Goal: Task Accomplishment & Management: Manage account settings

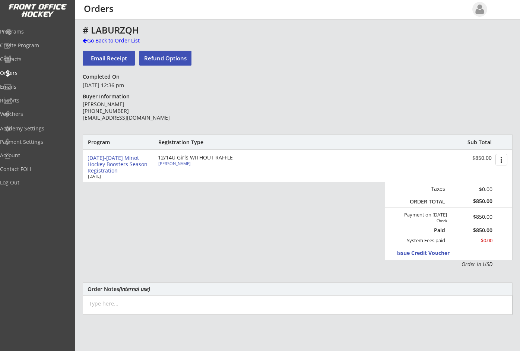
click at [350, 220] on div "Program Registration Type Sub Total 2025-2026 Minot Hockey Boosters Season Regi…" at bounding box center [298, 201] width 430 height 133
click at [87, 38] on div "Go Back to Order List" at bounding box center [121, 40] width 77 height 7
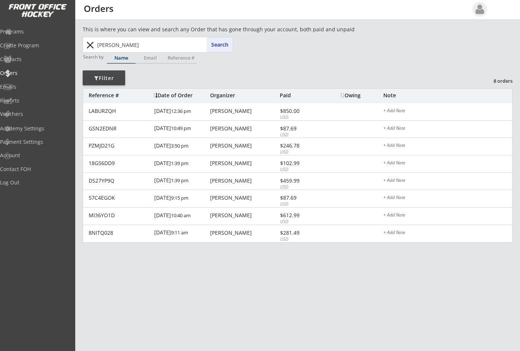
click at [89, 46] on button "close" at bounding box center [90, 45] width 12 height 12
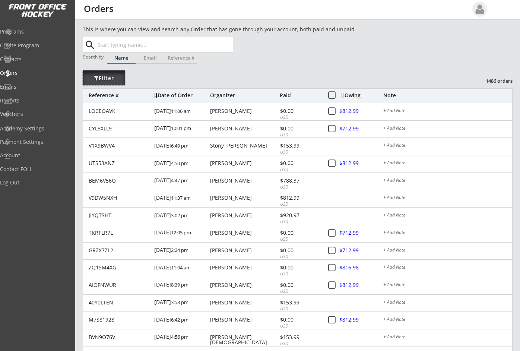
click at [105, 79] on div "Filter" at bounding box center [104, 78] width 42 height 7
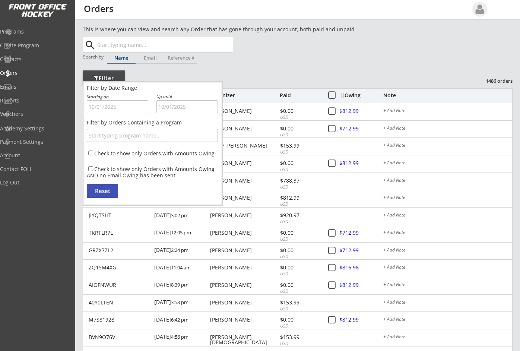
click at [105, 76] on div "Filter" at bounding box center [104, 78] width 42 height 7
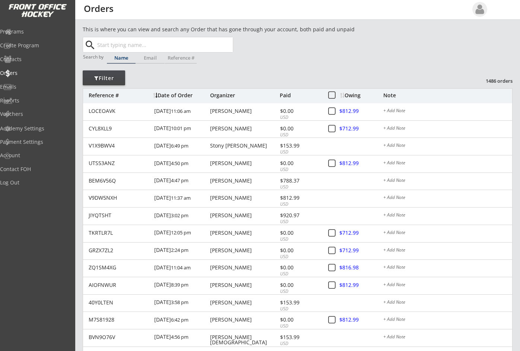
click at [173, 96] on div "Date of Order" at bounding box center [180, 95] width 55 height 5
click at [294, 62] on div "This is where you can view and search any Order that has gone through your acco…" at bounding box center [298, 249] width 430 height 448
click at [120, 46] on input "text" at bounding box center [164, 44] width 137 height 15
type input "captains"
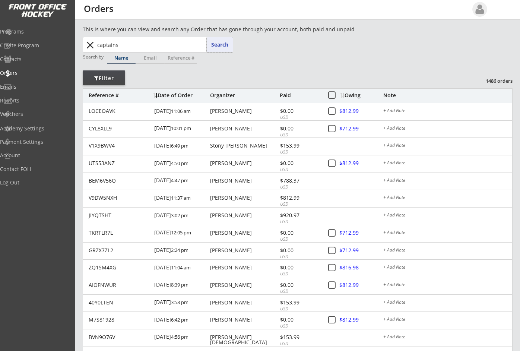
click at [226, 45] on button "Search" at bounding box center [220, 44] width 26 height 15
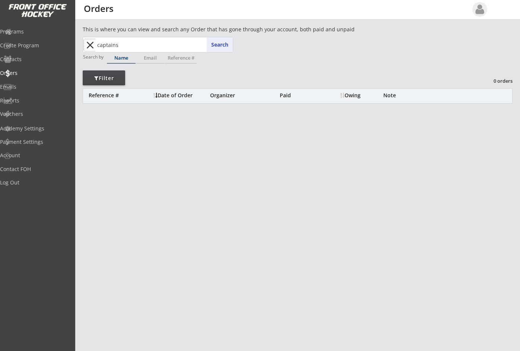
click at [92, 47] on button "close" at bounding box center [90, 45] width 12 height 12
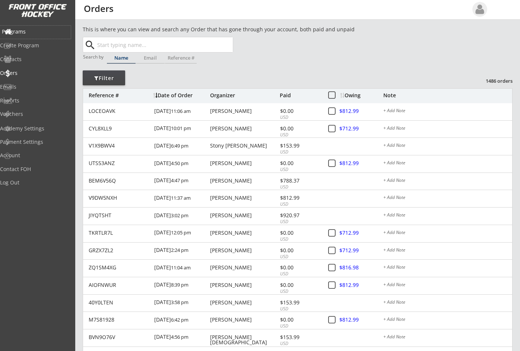
click at [31, 31] on div "Programs" at bounding box center [35, 31] width 67 height 5
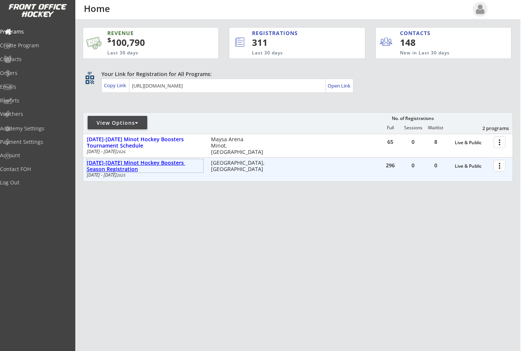
click at [181, 162] on div "[DATE]-[DATE] Minot Hockey Boosters Season Registration" at bounding box center [145, 166] width 116 height 13
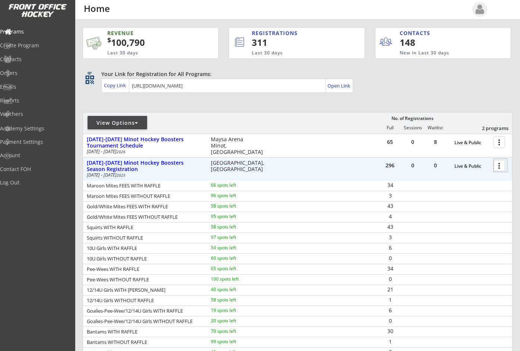
click at [500, 166] on div at bounding box center [500, 165] width 13 height 13
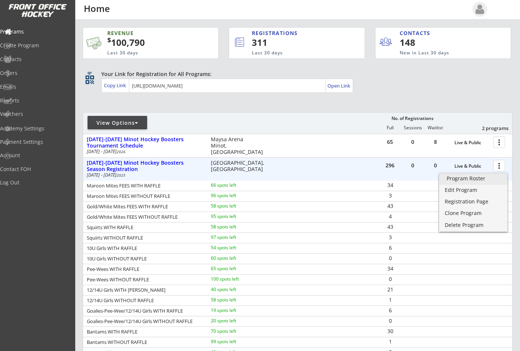
click at [486, 174] on link "Program Roster" at bounding box center [473, 179] width 68 height 11
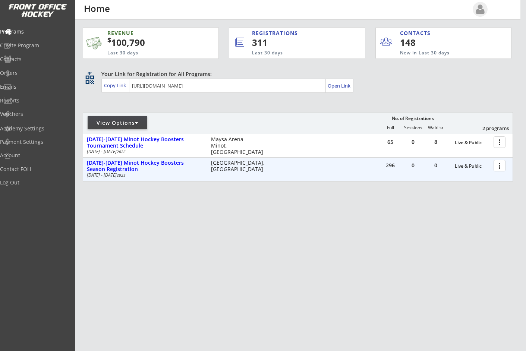
click at [499, 164] on div at bounding box center [500, 165] width 13 height 13
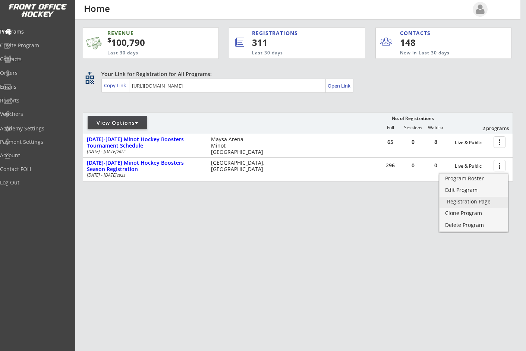
click at [480, 201] on div "Registration Page" at bounding box center [473, 201] width 53 height 5
click at [473, 179] on div "Program Roster" at bounding box center [473, 178] width 53 height 5
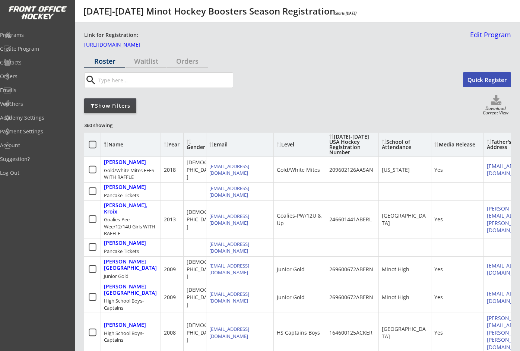
click at [108, 102] on div "Show Filters" at bounding box center [110, 105] width 52 height 7
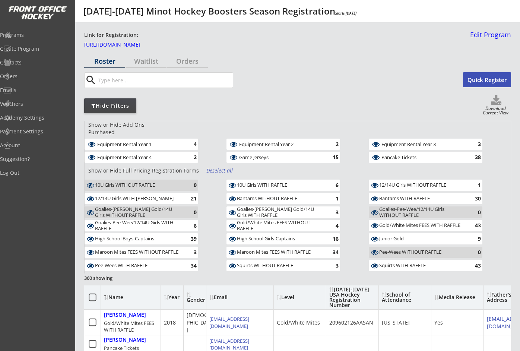
click at [211, 167] on div "Deselect all" at bounding box center [221, 170] width 28 height 7
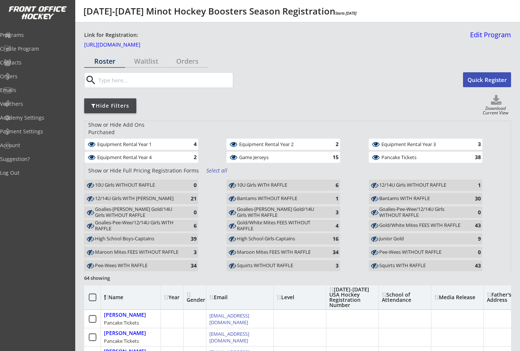
click at [183, 145] on div "Equipment Rental Year 1 4" at bounding box center [156, 145] width 142 height 13
click at [181, 142] on div "Equipment Rental Year 1" at bounding box center [139, 144] width 85 height 5
click at [177, 155] on div "Equipment Rental Year 4" at bounding box center [139, 157] width 85 height 5
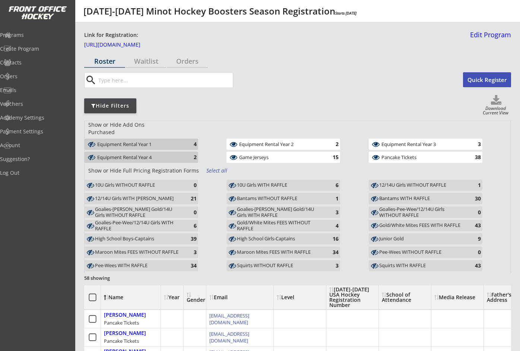
click at [241, 142] on div "Equipment Rental Year 2" at bounding box center [281, 144] width 85 height 5
click at [249, 155] on div "Game Jerseys" at bounding box center [281, 157] width 85 height 5
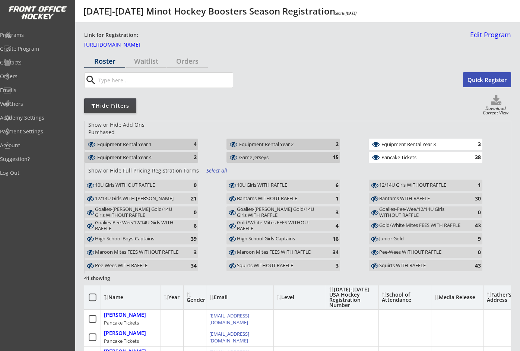
click at [389, 142] on div "Equipment Rental Year 3" at bounding box center [424, 144] width 85 height 5
click at [391, 155] on div "Pancake Tickets" at bounding box center [424, 157] width 85 height 5
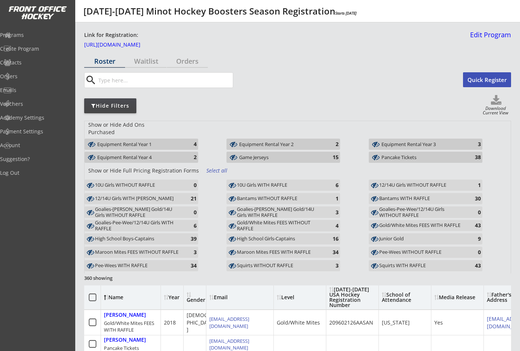
click at [392, 207] on div "Goalies-Pee-Wee/12/14U Girls WITHOUT RAFFLE" at bounding box center [422, 213] width 87 height 12
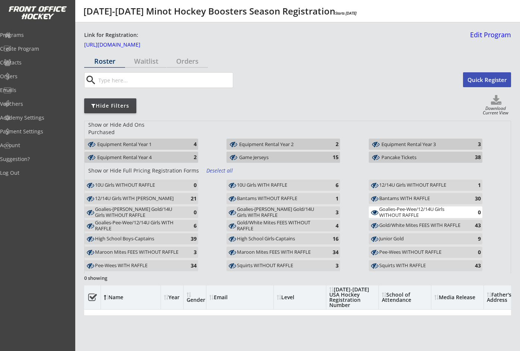
click at [392, 196] on div "Bantams WITH RAFFLE" at bounding box center [422, 199] width 87 height 6
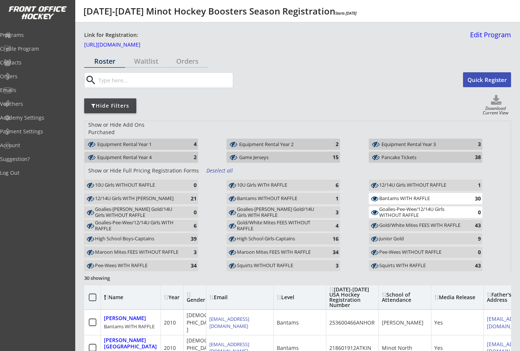
click at [391, 182] on div "12/14U Girls WITHOUT RAFFLE" at bounding box center [422, 185] width 87 height 6
click at [394, 263] on div "Squirts WITH RAFFLE" at bounding box center [422, 266] width 87 height 6
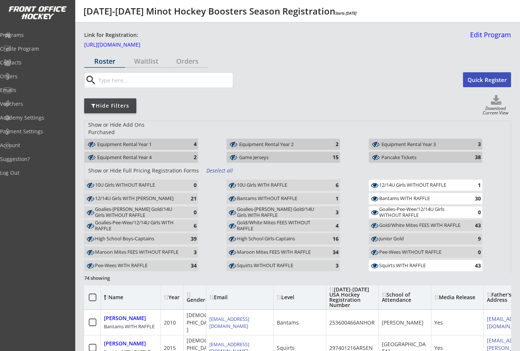
click at [392, 249] on div "Pee-Wees WITHOUT RAFFLE" at bounding box center [422, 252] width 87 height 6
click at [387, 223] on div "Gold/White Mites FEES WITH RAFFLE" at bounding box center [422, 226] width 87 height 6
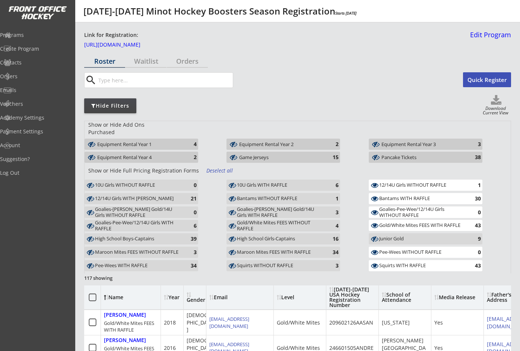
click at [267, 263] on div "Squirts WITHOUT RAFFLE" at bounding box center [280, 266] width 87 height 6
click at [260, 249] on div "Maroon Mites FEES WITH RAFFLE" at bounding box center [280, 252] width 87 height 6
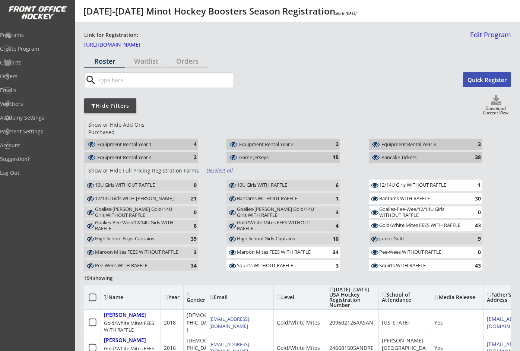
click at [256, 236] on div "High School Girls-Captains" at bounding box center [280, 239] width 87 height 6
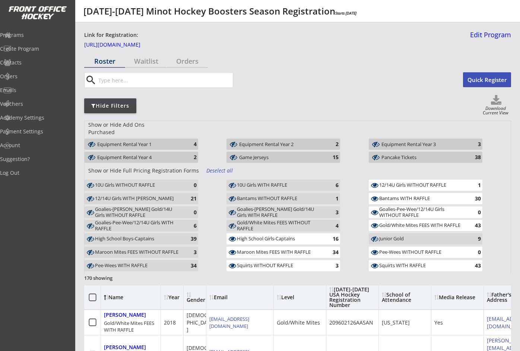
click at [254, 220] on div "Gold/White Mites FEES WITHOUT RAFFLE" at bounding box center [280, 226] width 87 height 12
click at [253, 207] on div "Goalies-Bantam/Jr. Gold/14U Girls WITH RAFFLE" at bounding box center [280, 213] width 87 height 12
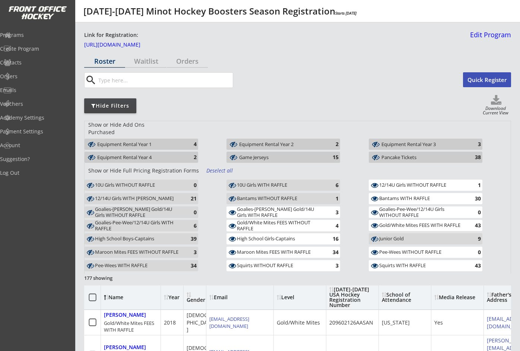
click at [259, 196] on div "Bantams WITHOUT RAFFLE" at bounding box center [280, 199] width 87 height 6
click at [259, 182] on div "10U Girls WITH RAFFLE" at bounding box center [280, 185] width 87 height 6
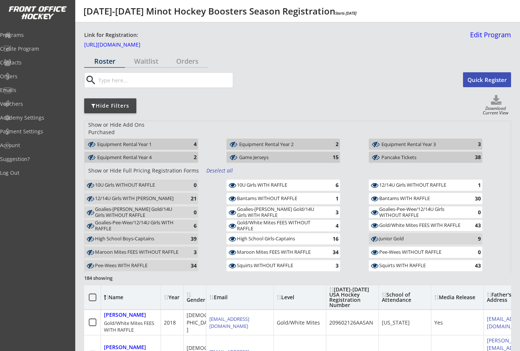
click at [125, 263] on div "Pee-Wees WITH RAFFLE" at bounding box center [138, 266] width 87 height 6
click at [124, 249] on div "Maroon Mites FEES WITHOUT RAFFLE" at bounding box center [138, 252] width 87 height 6
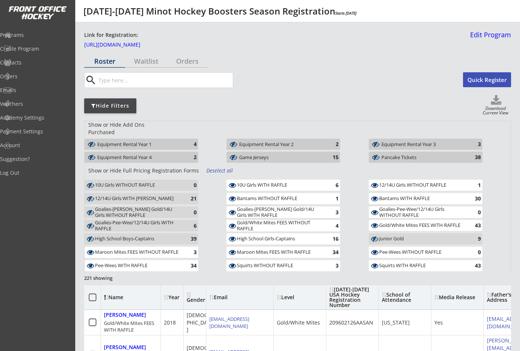
click at [128, 212] on div "Goalies-Bantam/Jr. Gold/14U Girls WITHOUT RAFFLE 0" at bounding box center [156, 213] width 142 height 13
click at [128, 220] on div "Goalies-Pee-Wee/12/14U Girls WITH RAFFLE" at bounding box center [138, 226] width 87 height 12
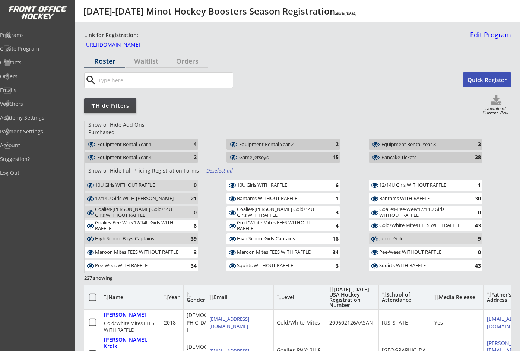
click at [128, 207] on div "Goalies-Bantam/Jr. Gold/14U Girls WITHOUT RAFFLE" at bounding box center [138, 213] width 87 height 12
click at [136, 196] on div "12/14U Girls WITH RAFFLE" at bounding box center [138, 199] width 87 height 6
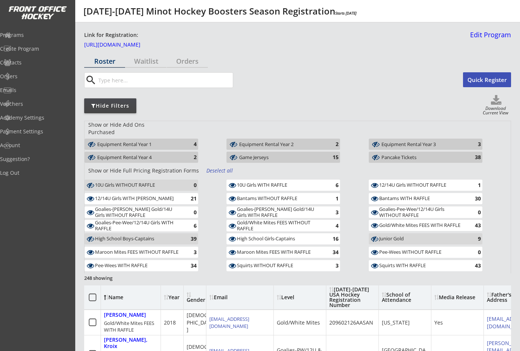
click at [137, 182] on div "10U Girls WITHOUT RAFFLE" at bounding box center [138, 185] width 87 height 6
click at [217, 167] on div "Deselect all" at bounding box center [221, 170] width 28 height 7
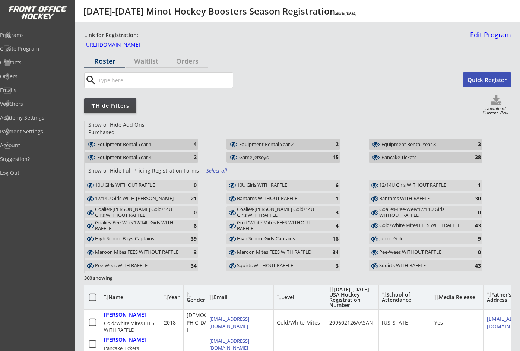
click at [138, 236] on div "High School Boys-Captains" at bounding box center [138, 239] width 87 height 6
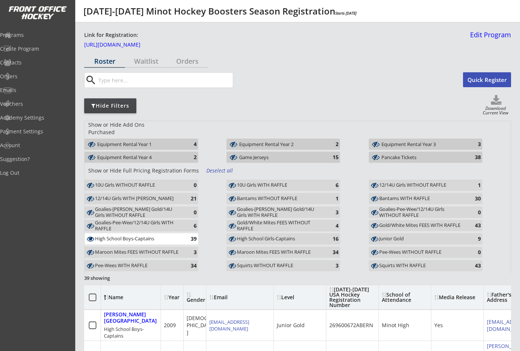
click at [403, 236] on div "Junior Gold" at bounding box center [422, 239] width 87 height 6
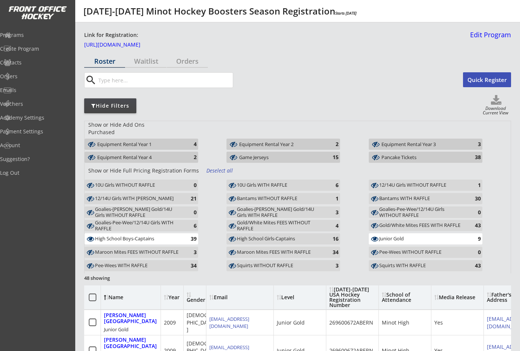
click at [495, 98] on use at bounding box center [496, 100] width 10 height 10
select select ""Player Info""
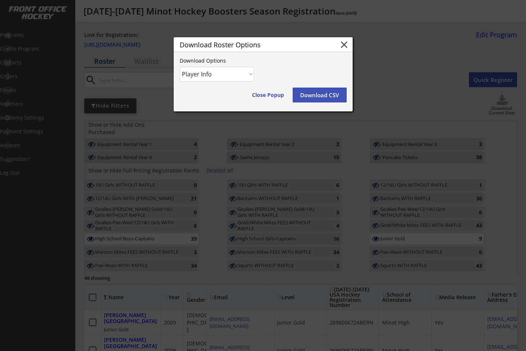
click at [315, 98] on button "Download CSV" at bounding box center [320, 95] width 54 height 15
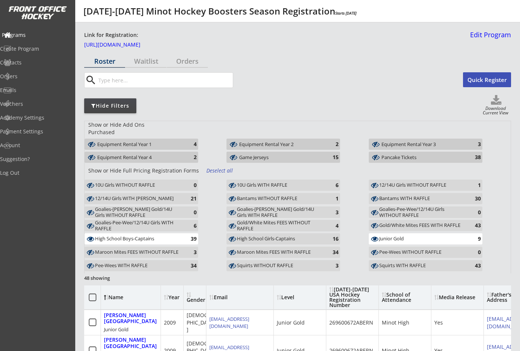
click at [28, 37] on div "Programs" at bounding box center [35, 34] width 67 height 5
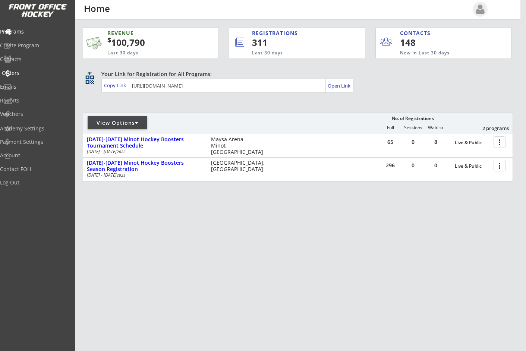
click at [31, 74] on div "Orders" at bounding box center [35, 72] width 67 height 5
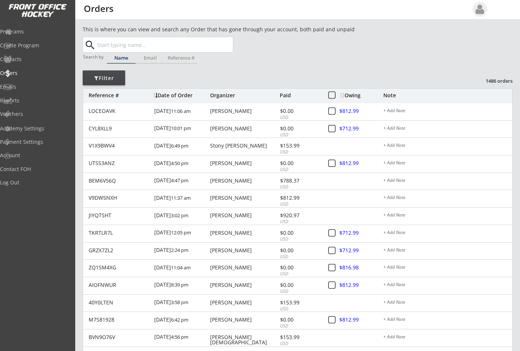
click at [141, 46] on input "text" at bounding box center [164, 44] width 137 height 15
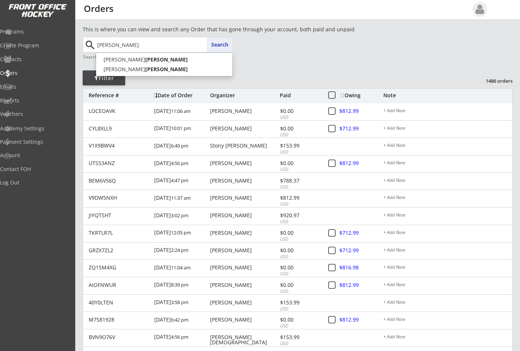
click at [221, 44] on button "Search" at bounding box center [220, 44] width 26 height 15
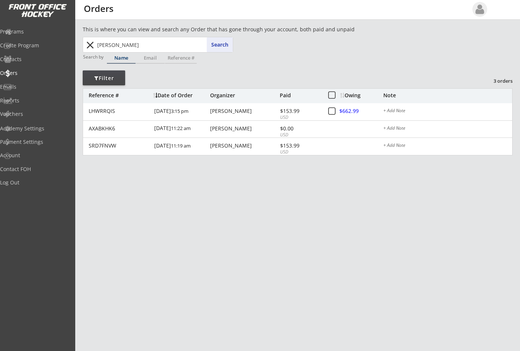
drag, startPoint x: 137, startPoint y: 47, endPoint x: 60, endPoint y: 46, distance: 76.8
click at [60, 46] on body "REVENUE $ 100,790 Last 30 days REGISTRATIONS 311 Last 30 days CONTACTS 148 New …" at bounding box center [260, 175] width 520 height 351
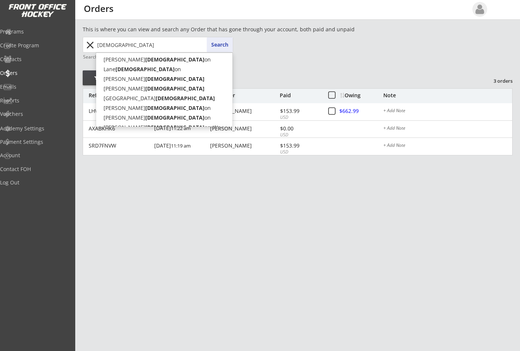
click at [212, 43] on button "Search" at bounding box center [220, 44] width 26 height 15
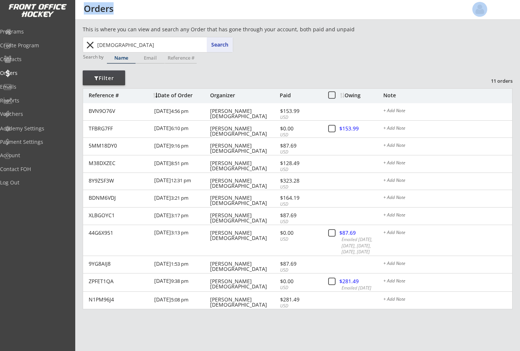
drag, startPoint x: 393, startPoint y: 16, endPoint x: 407, endPoint y: 15, distance: 14.2
click at [407, 15] on div "menu Orders" at bounding box center [260, 10] width 520 height 20
drag, startPoint x: 123, startPoint y: 48, endPoint x: 62, endPoint y: 49, distance: 61.5
click at [66, 48] on body "REVENUE $ 100,790 Last 30 days REGISTRATIONS 311 Last 30 days CONTACTS 148 New …" at bounding box center [260, 175] width 520 height 351
click at [201, 50] on input "[DEMOGRAPHIC_DATA]" at bounding box center [164, 44] width 137 height 15
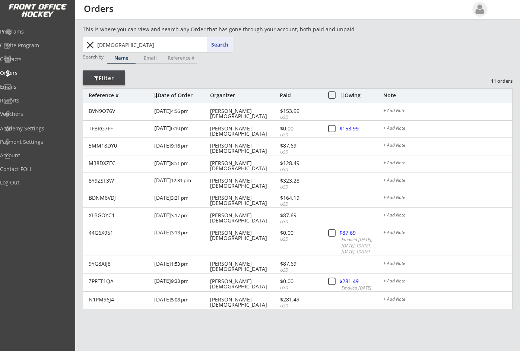
drag, startPoint x: 138, startPoint y: 46, endPoint x: 85, endPoint y: 45, distance: 52.6
click at [89, 45] on div "[DEMOGRAPHIC_DATA] [DEMOGRAPHIC_DATA] Search close" at bounding box center [158, 44] width 149 height 15
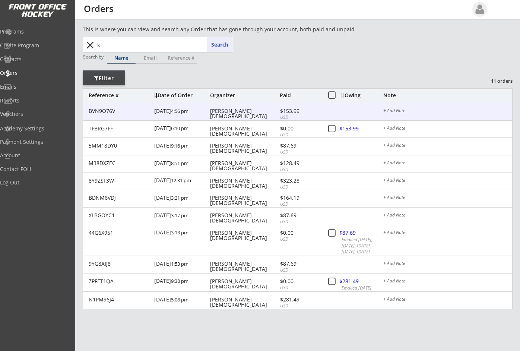
type input "kl"
type input "[PERSON_NAME]"
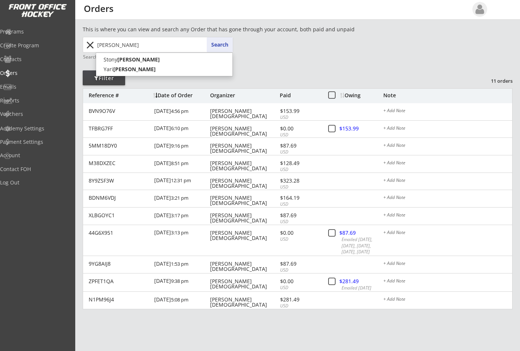
type input "[PERSON_NAME]"
click at [217, 41] on button "Search" at bounding box center [220, 44] width 26 height 15
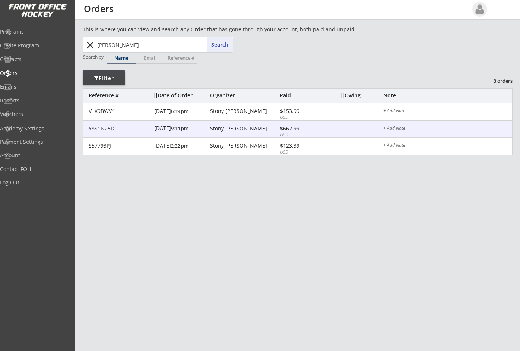
click at [222, 127] on div "Stony [PERSON_NAME]" at bounding box center [244, 128] width 68 height 5
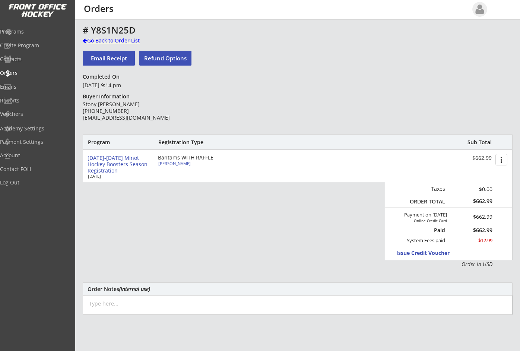
click at [85, 38] on div "Go Back to Order List" at bounding box center [121, 40] width 77 height 7
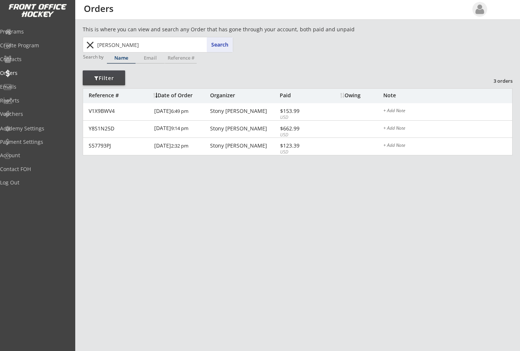
click at [203, 45] on input "[PERSON_NAME]" at bounding box center [164, 44] width 137 height 15
drag, startPoint x: 148, startPoint y: 43, endPoint x: 78, endPoint y: 48, distance: 70.3
click at [82, 49] on div "This is where you can view and search any Order that has gone through your acco…" at bounding box center [297, 246] width 445 height 442
click at [91, 45] on button "close" at bounding box center [90, 45] width 12 height 12
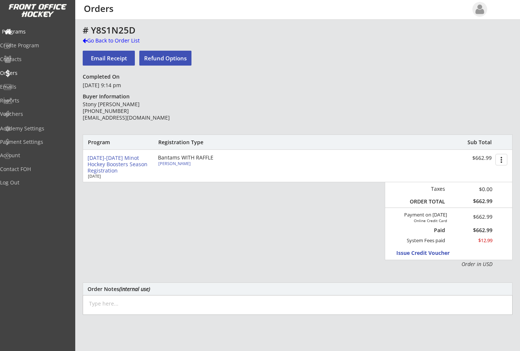
click at [31, 34] on div "Programs" at bounding box center [35, 31] width 67 height 5
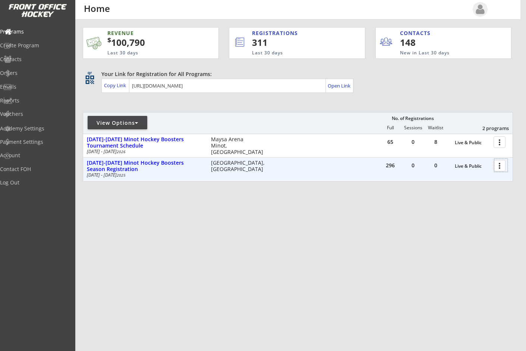
click at [499, 166] on div at bounding box center [500, 165] width 13 height 13
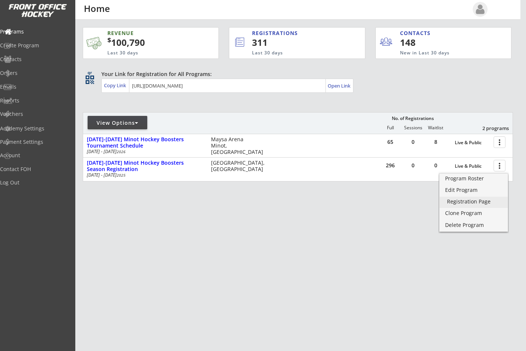
click at [456, 202] on div "Registration Page" at bounding box center [473, 201] width 53 height 5
click at [459, 179] on div "Program Roster" at bounding box center [473, 178] width 53 height 5
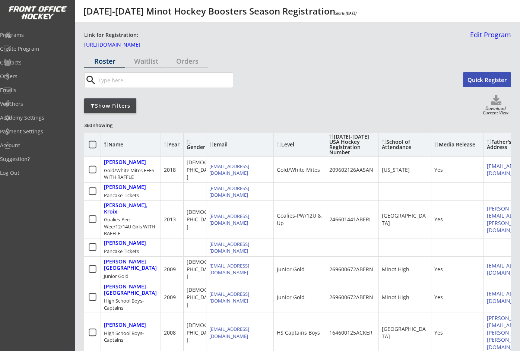
click at [105, 106] on div "Show Filters" at bounding box center [110, 105] width 52 height 7
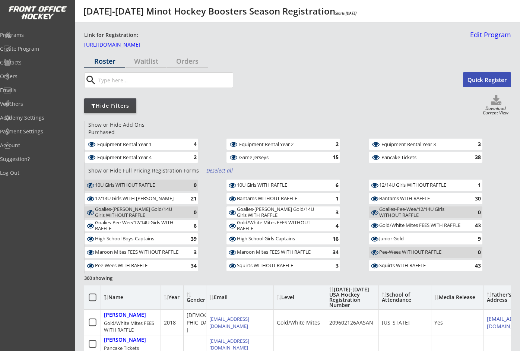
click at [212, 167] on div "Deselect all" at bounding box center [221, 170] width 28 height 7
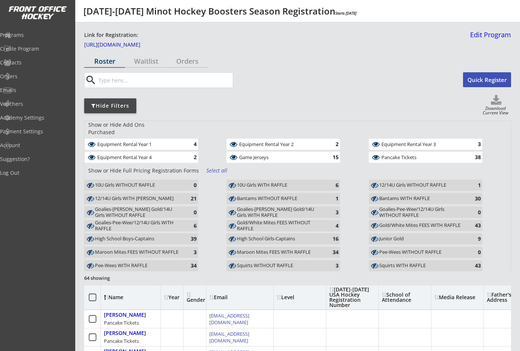
click at [168, 142] on div "Equipment Rental Year 1" at bounding box center [139, 144] width 85 height 5
click at [169, 155] on div "Equipment Rental Year 4" at bounding box center [139, 157] width 85 height 5
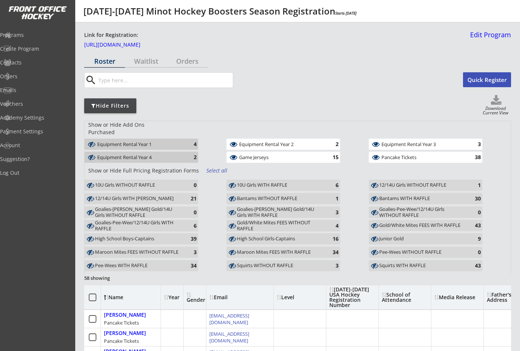
click at [287, 142] on div "Equipment Rental Year 2" at bounding box center [281, 144] width 85 height 5
click at [293, 155] on div "Game Jerseys" at bounding box center [281, 157] width 85 height 5
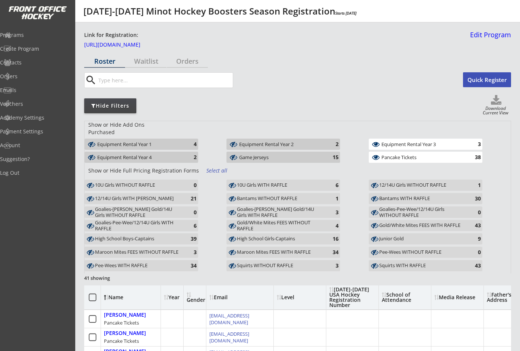
click at [409, 142] on div "Equipment Rental Year 3" at bounding box center [424, 144] width 85 height 5
click at [414, 155] on div "Pancake Tickets" at bounding box center [424, 157] width 85 height 5
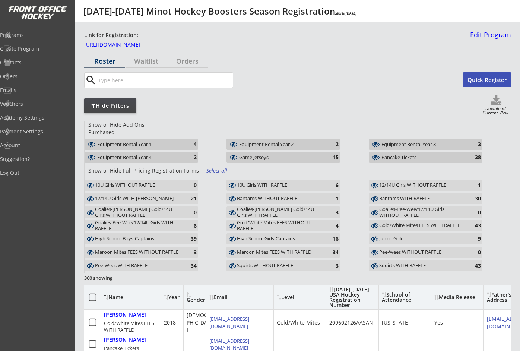
click at [266, 233] on div "High School Girls-Captains 16" at bounding box center [284, 238] width 114 height 11
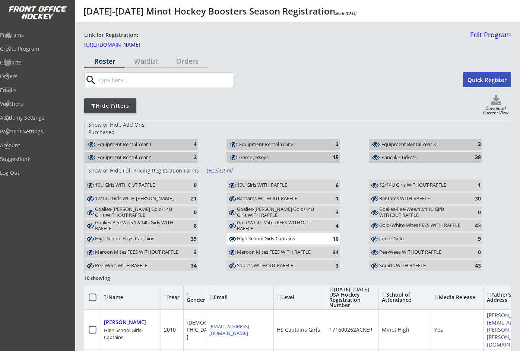
click at [498, 102] on use at bounding box center [496, 100] width 10 height 10
select select ""Player Info""
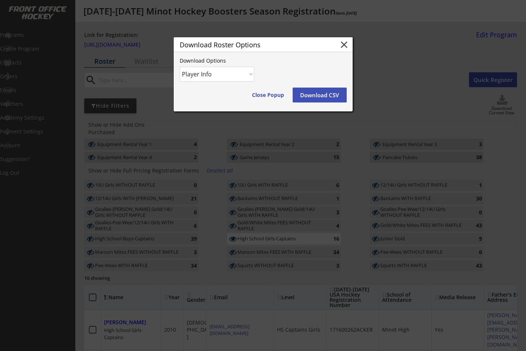
click at [312, 93] on button "Download CSV" at bounding box center [320, 95] width 54 height 15
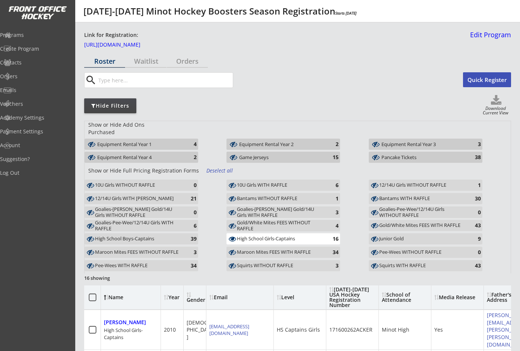
drag, startPoint x: 318, startPoint y: 63, endPoint x: 332, endPoint y: 59, distance: 14.3
